Goal: Information Seeking & Learning: Learn about a topic

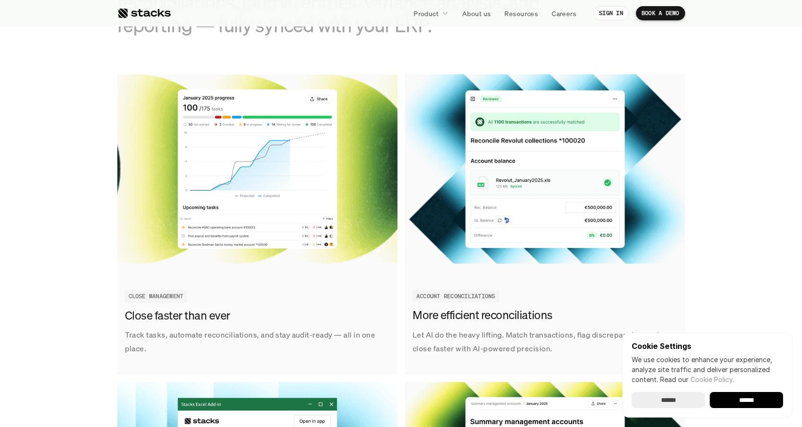
scroll to position [1074, 0]
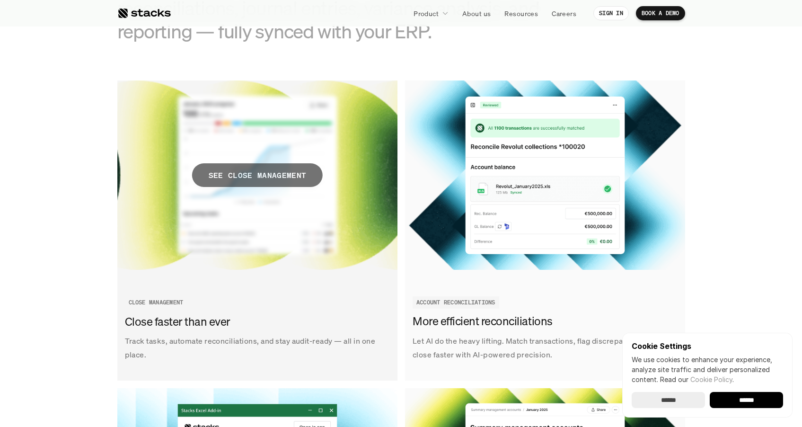
click at [244, 176] on p "SEE CLOSE MANAGEMENT" at bounding box center [256, 175] width 97 height 14
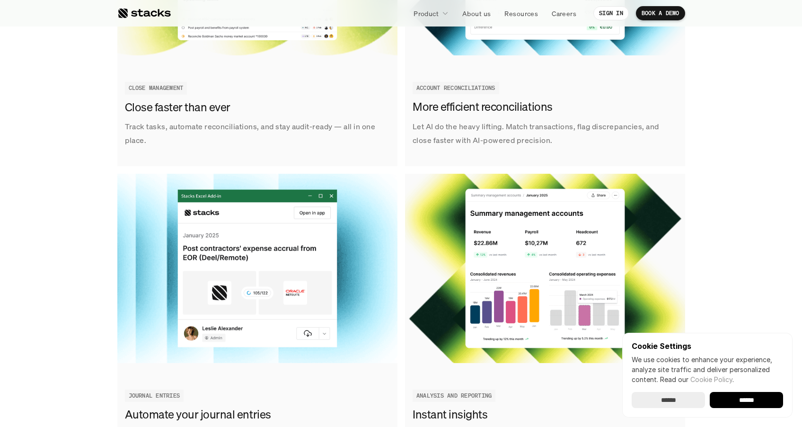
scroll to position [1301, 0]
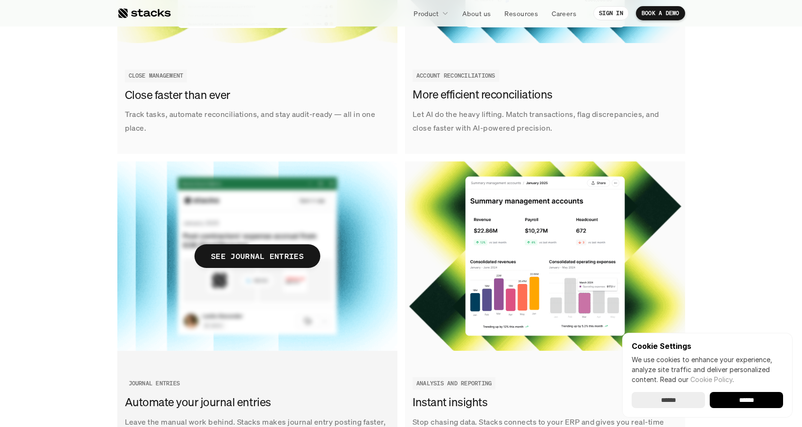
click at [223, 250] on p "SEE JOURNAL ENTRIES" at bounding box center [257, 256] width 93 height 14
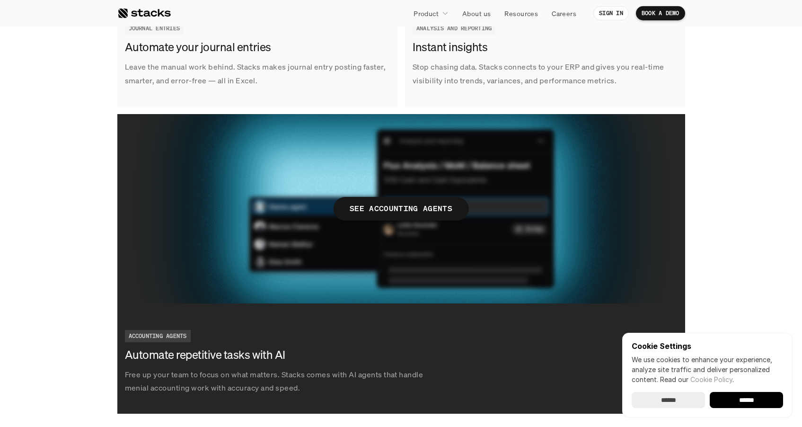
scroll to position [1644, 0]
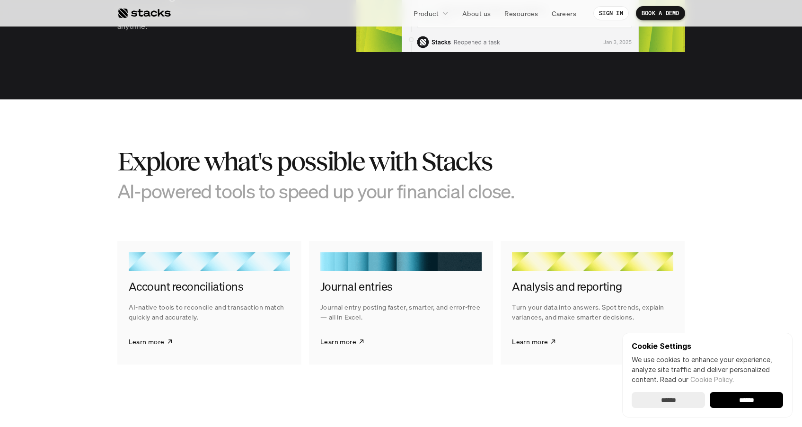
scroll to position [1364, 0]
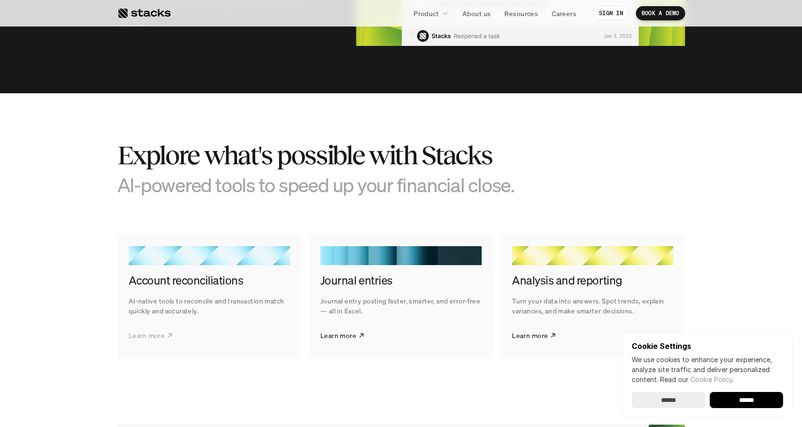
click at [152, 330] on p "Learn more" at bounding box center [147, 335] width 36 height 10
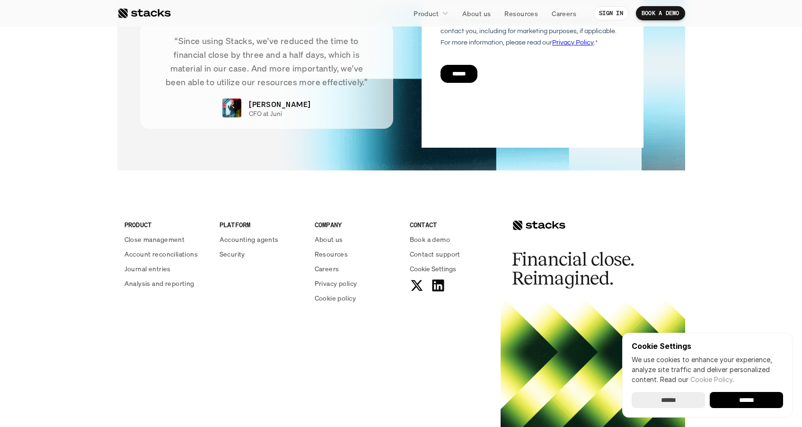
scroll to position [2250, 0]
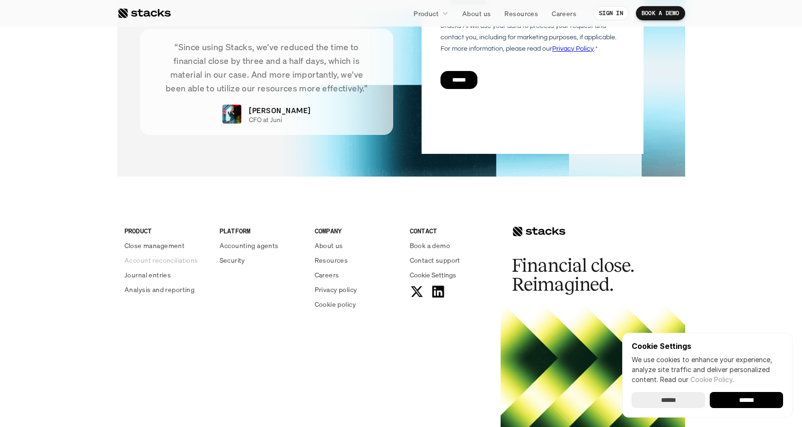
click at [168, 255] on p "Account reconciliations" at bounding box center [161, 260] width 74 height 10
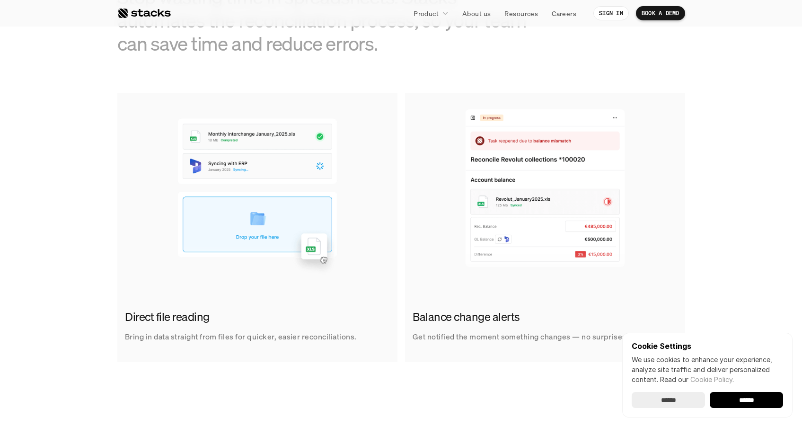
scroll to position [571, 0]
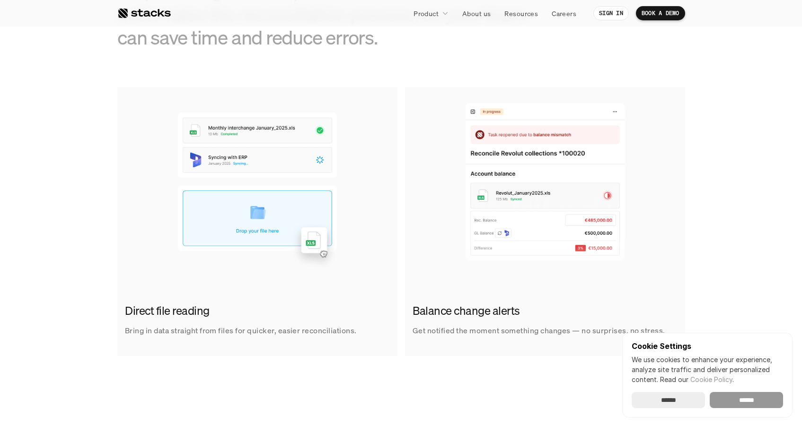
click at [763, 403] on input "******" at bounding box center [746, 400] width 73 height 16
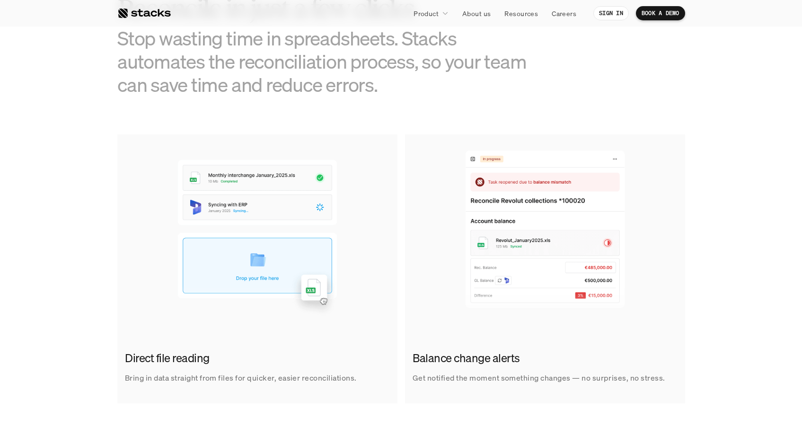
scroll to position [536, 0]
